Goal: Task Accomplishment & Management: Use online tool/utility

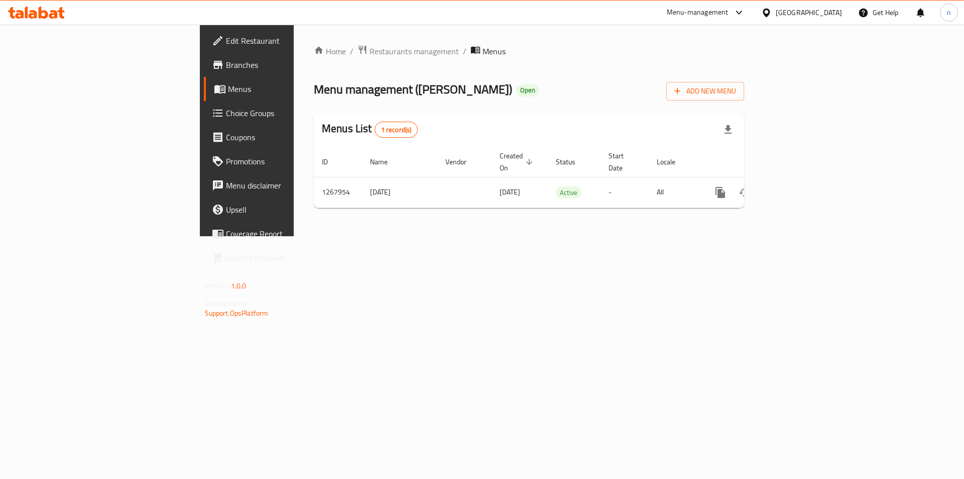
click at [226, 63] on span "Branches" at bounding box center [289, 65] width 127 height 12
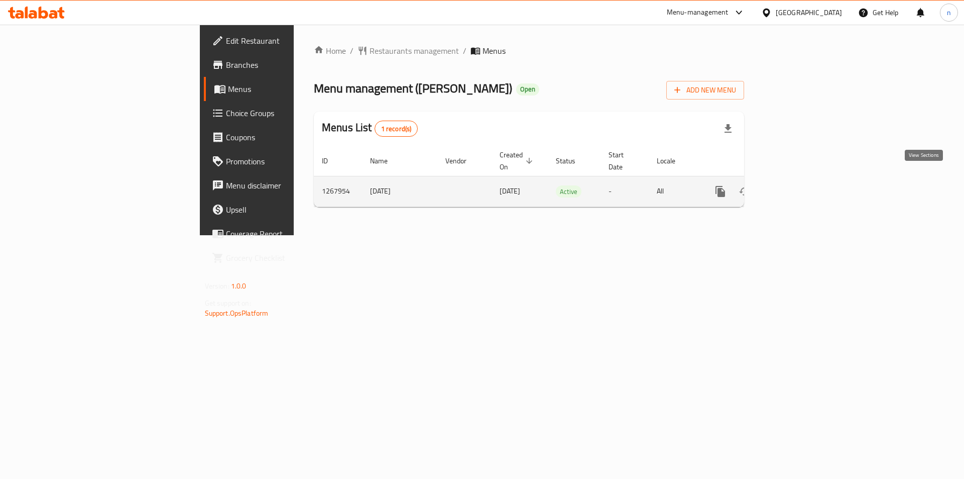
click at [799, 185] on icon "enhanced table" at bounding box center [793, 191] width 12 height 12
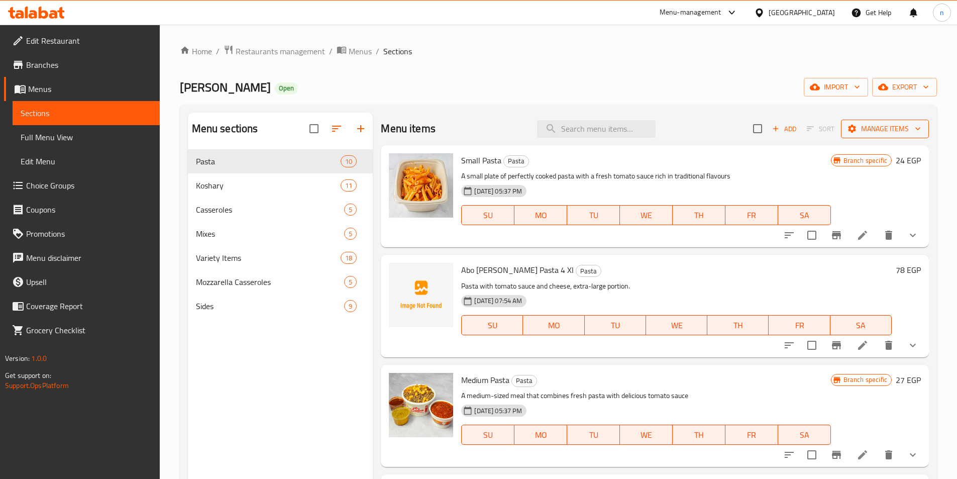
click at [913, 126] on icon "button" at bounding box center [918, 129] width 10 height 10
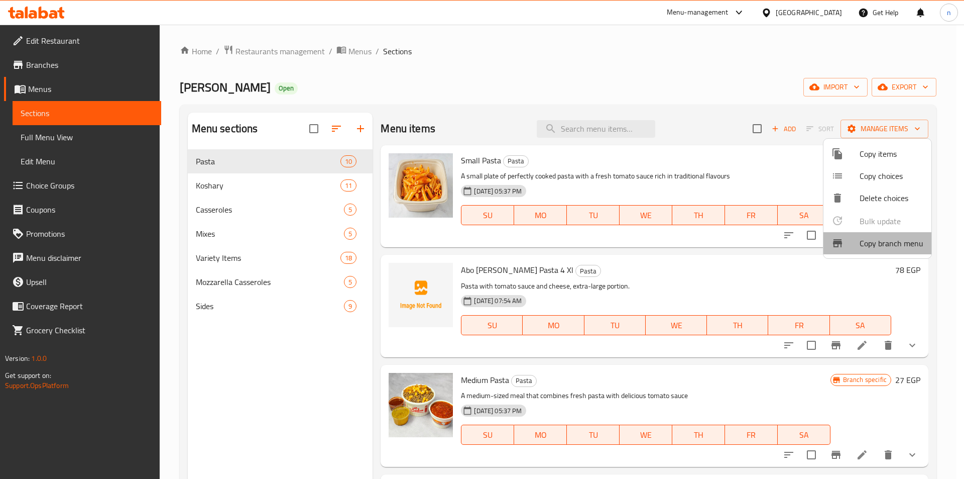
click at [885, 245] on span "Copy branch menu" at bounding box center [892, 243] width 64 height 12
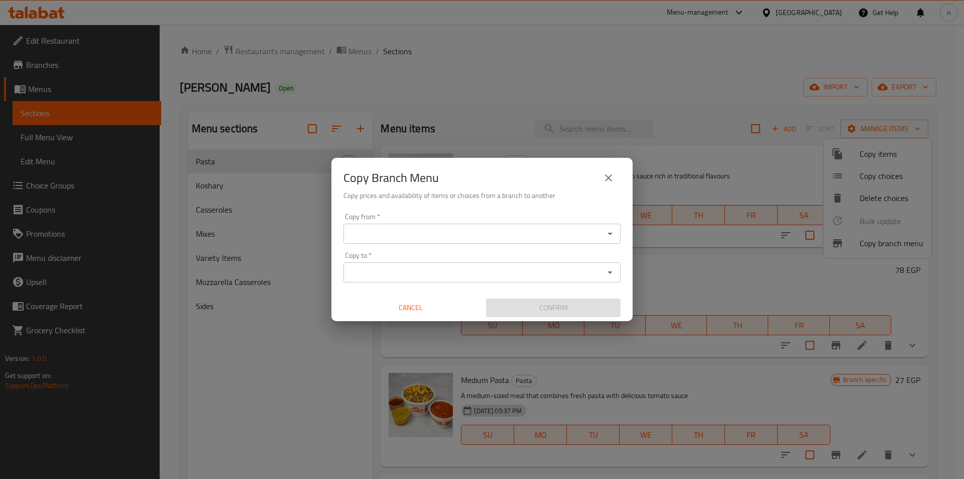
click at [398, 233] on input "Copy from   *" at bounding box center [474, 234] width 255 height 14
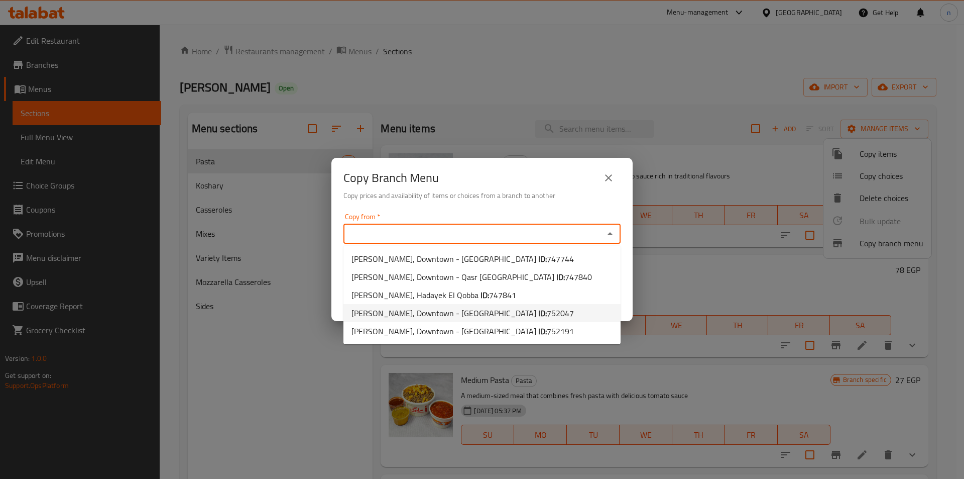
click at [413, 313] on span "Abo Soliman, Downtown - Khan el-Khalili ID: 752047" at bounding box center [463, 313] width 223 height 12
type input "Abo Soliman, Downtown - Khan el-Khalili"
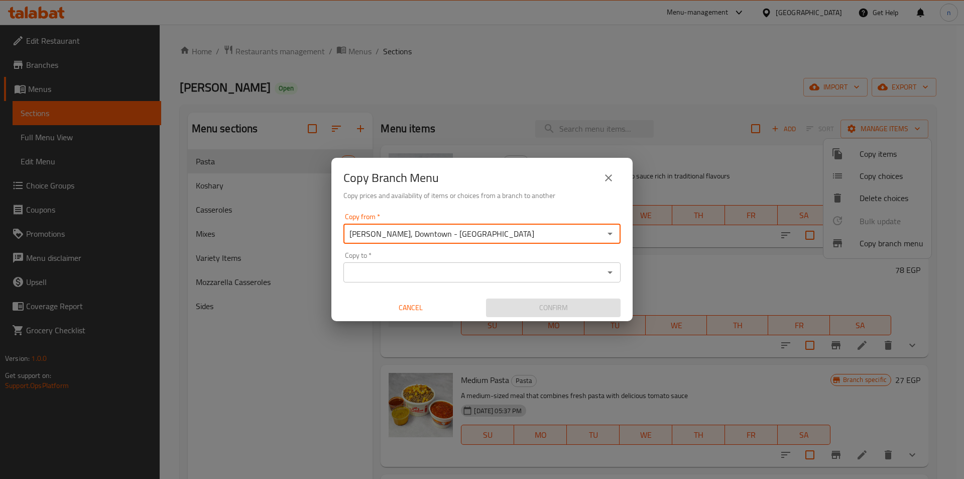
click at [416, 273] on input "Copy to   *" at bounding box center [474, 272] width 255 height 14
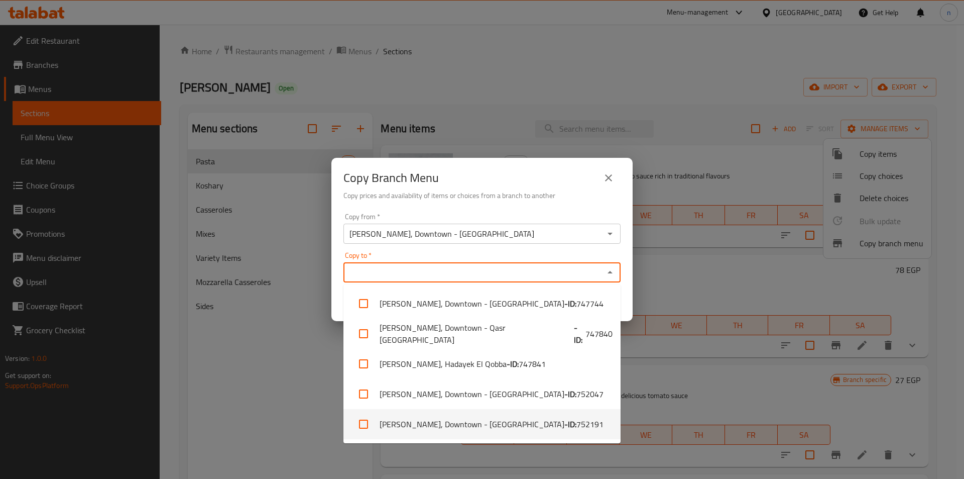
click at [441, 426] on li "Abo Soliman, Downtown - Khan el-Khalili - ID: 752191" at bounding box center [482, 424] width 277 height 30
checkbox input "true"
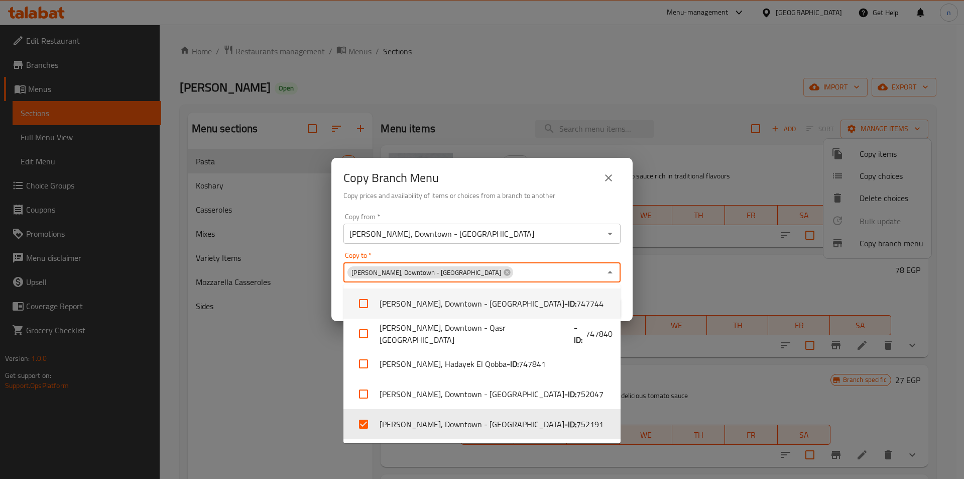
click at [536, 234] on input "Abo Soliman, Downtown - Khan el-Khalili" at bounding box center [474, 234] width 255 height 14
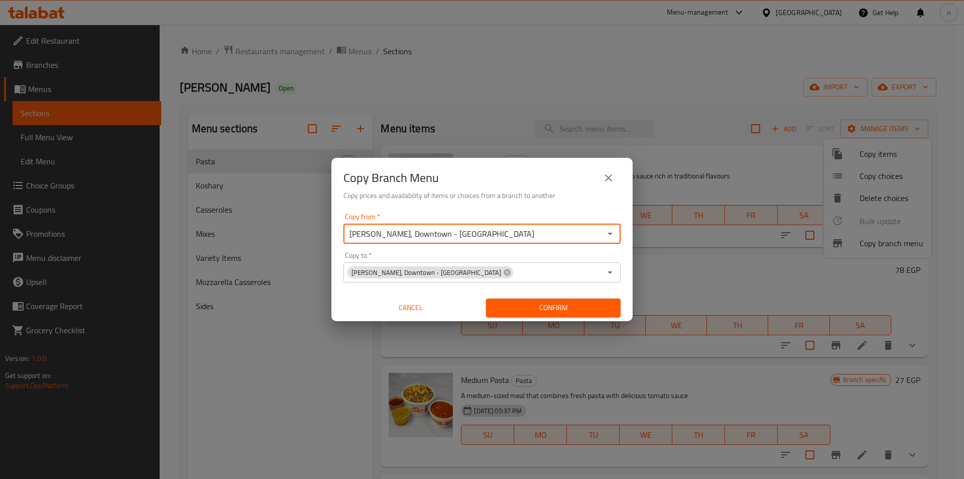
click at [611, 232] on icon "Open" at bounding box center [610, 234] width 12 height 12
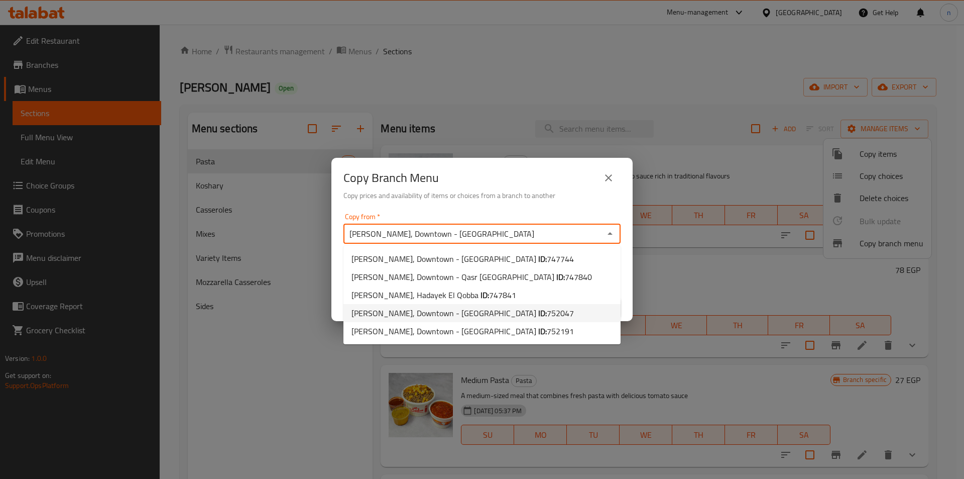
click at [424, 309] on span "Abo Soliman, Downtown - Khan el-Khalili ID: 752047" at bounding box center [463, 313] width 223 height 12
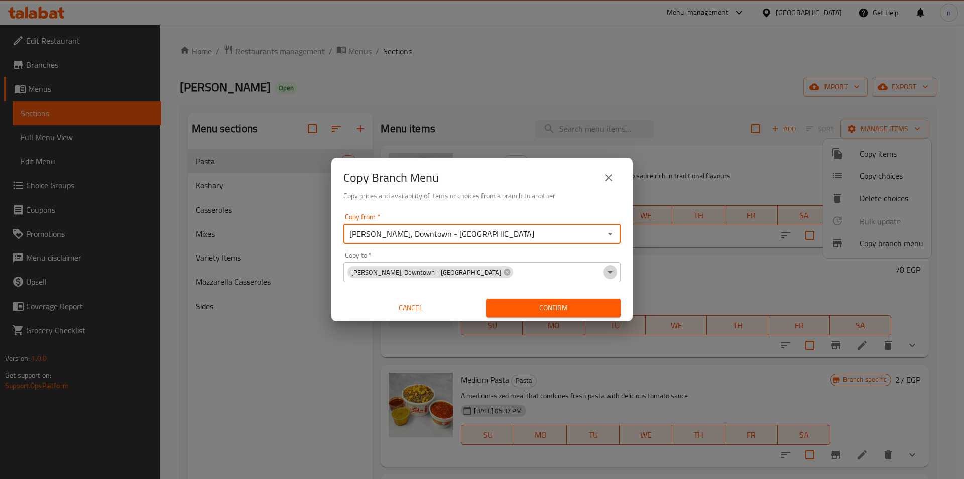
click at [612, 269] on icon "Open" at bounding box center [610, 272] width 12 height 12
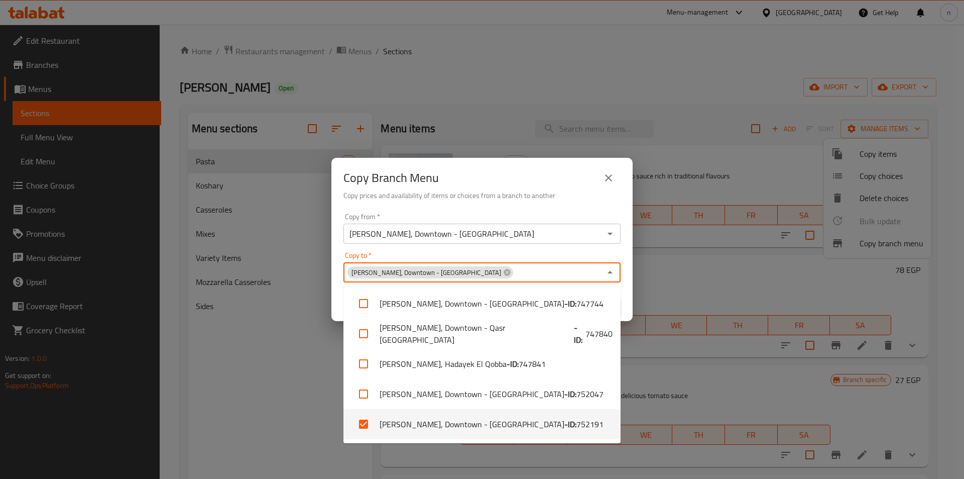
click at [413, 423] on li "Abo Soliman, Downtown - Khan el-Khalili - ID: 752191" at bounding box center [482, 424] width 277 height 30
click at [370, 423] on input "checkbox" at bounding box center [364, 424] width 24 height 24
checkbox input "true"
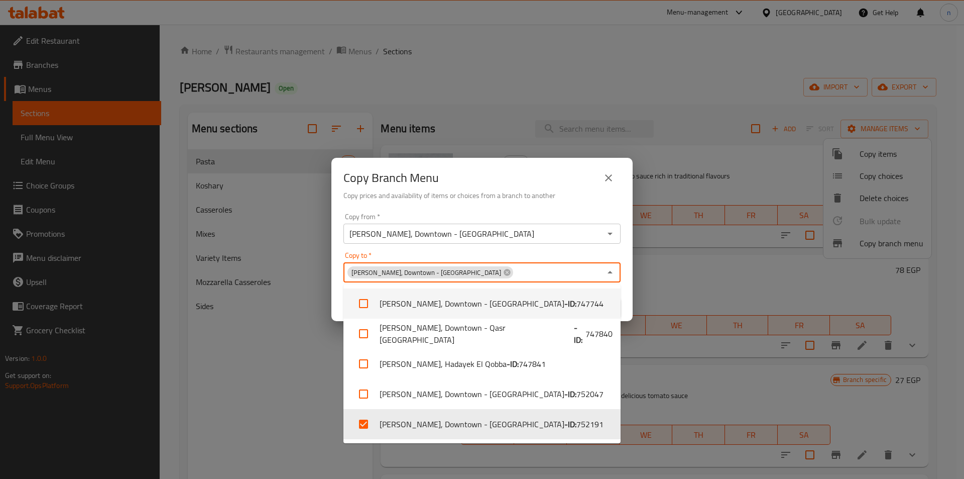
click at [545, 212] on div "Copy from   * Abo Soliman, Downtown - Khan el-Khalili Copy from * Copy to   * A…" at bounding box center [482, 265] width 301 height 112
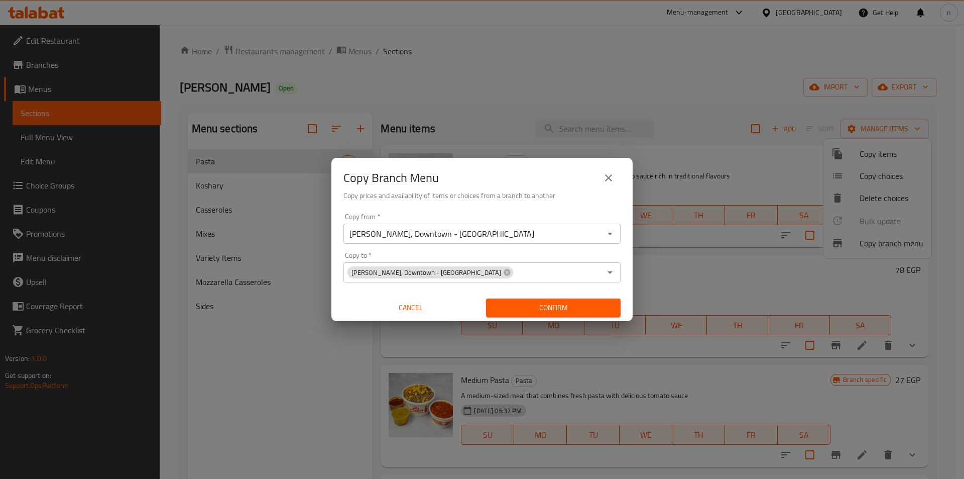
click at [614, 269] on icon "Open" at bounding box center [610, 272] width 12 height 12
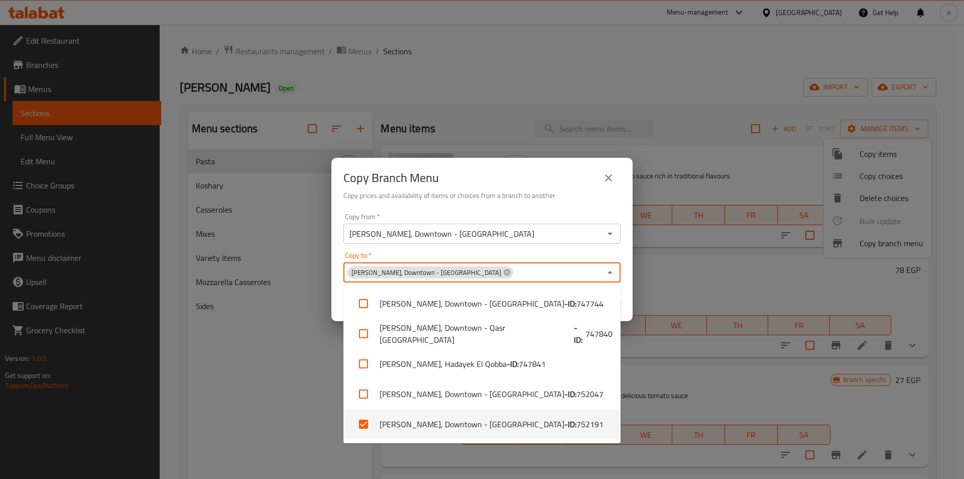
click at [614, 269] on icon "Close" at bounding box center [610, 272] width 12 height 12
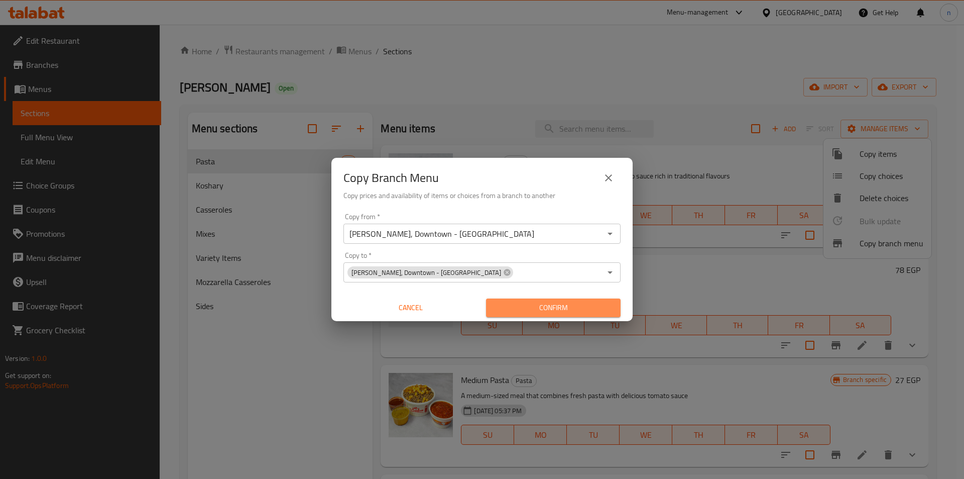
click at [552, 307] on span "Confirm" at bounding box center [553, 307] width 119 height 13
